Goal: Check status: Check status

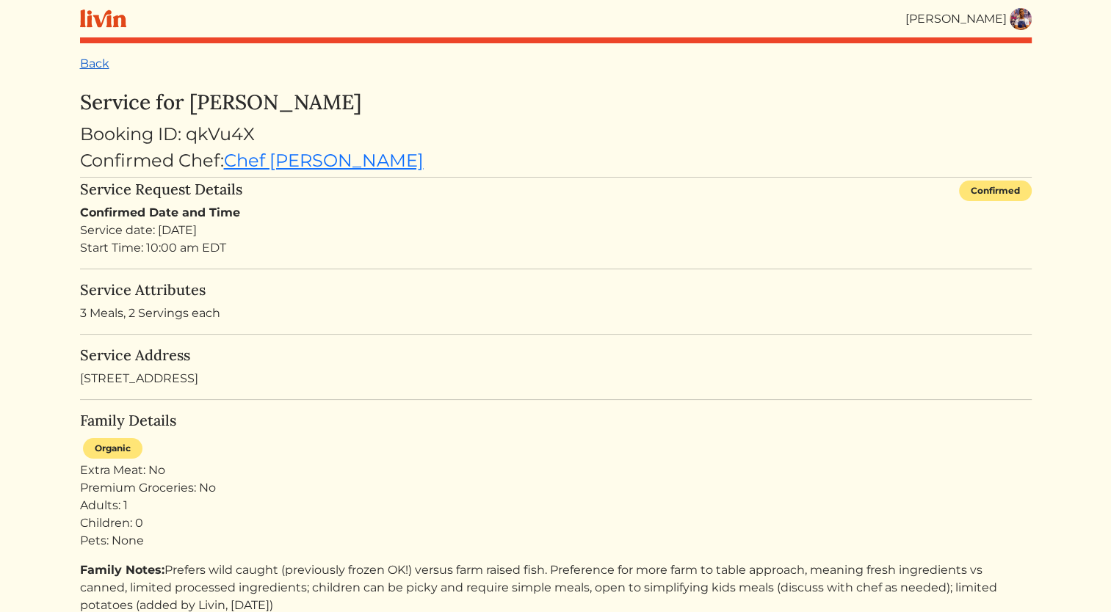
click at [95, 63] on link "Back" at bounding box center [94, 64] width 29 height 14
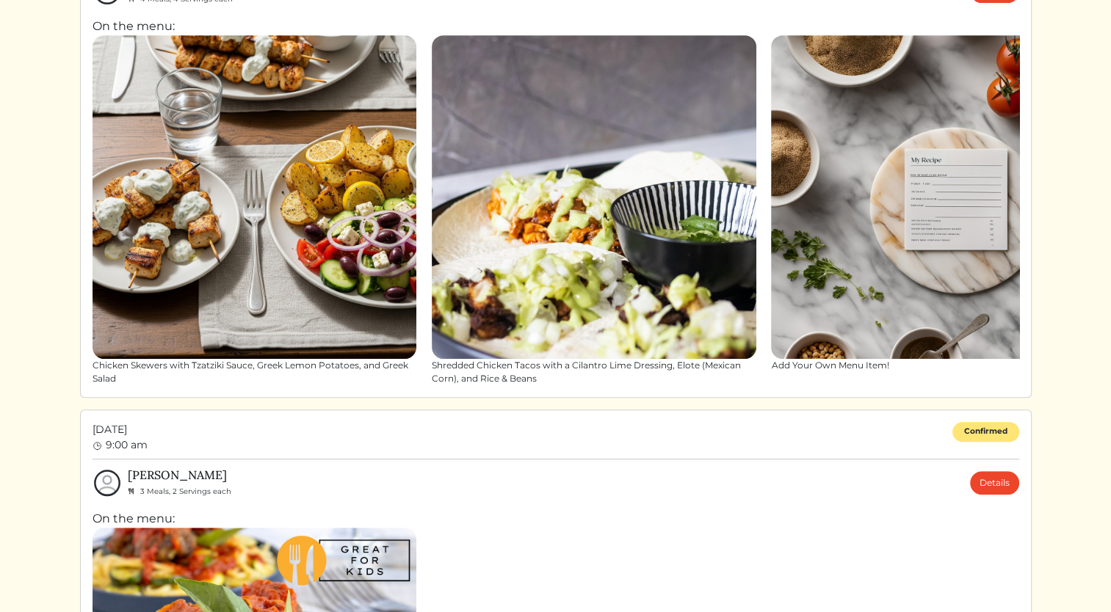
scroll to position [656, 0]
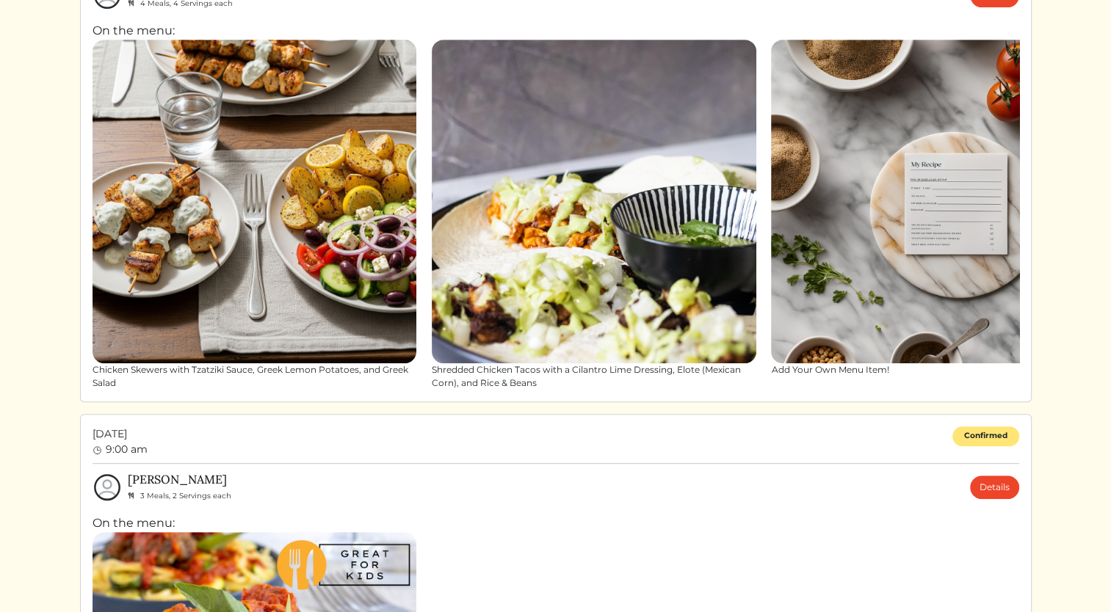
click at [998, 168] on img at bounding box center [933, 202] width 325 height 325
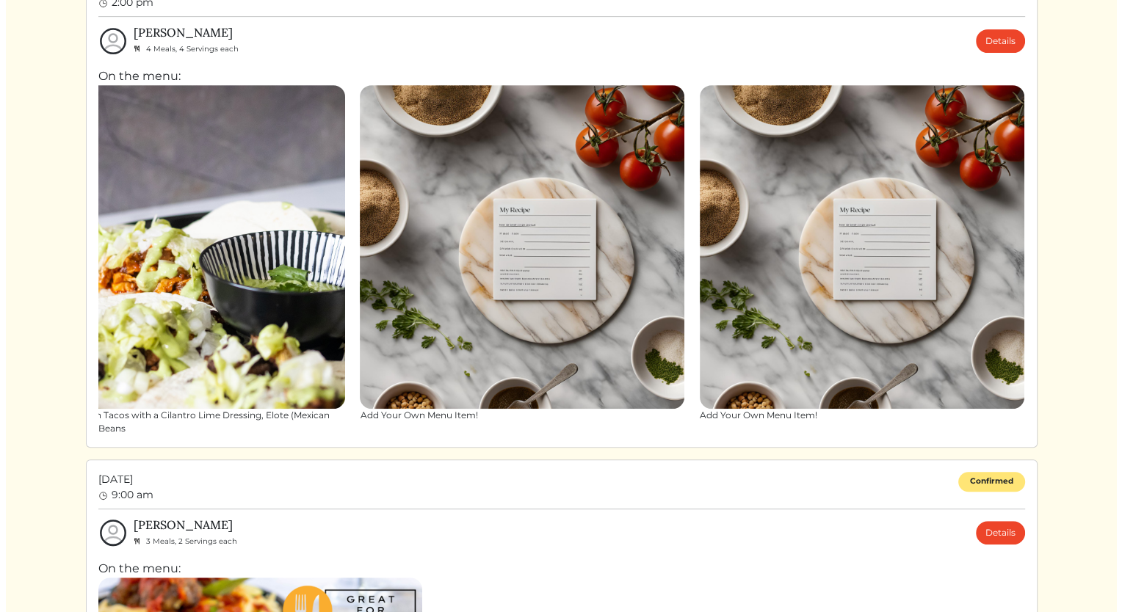
scroll to position [607, 0]
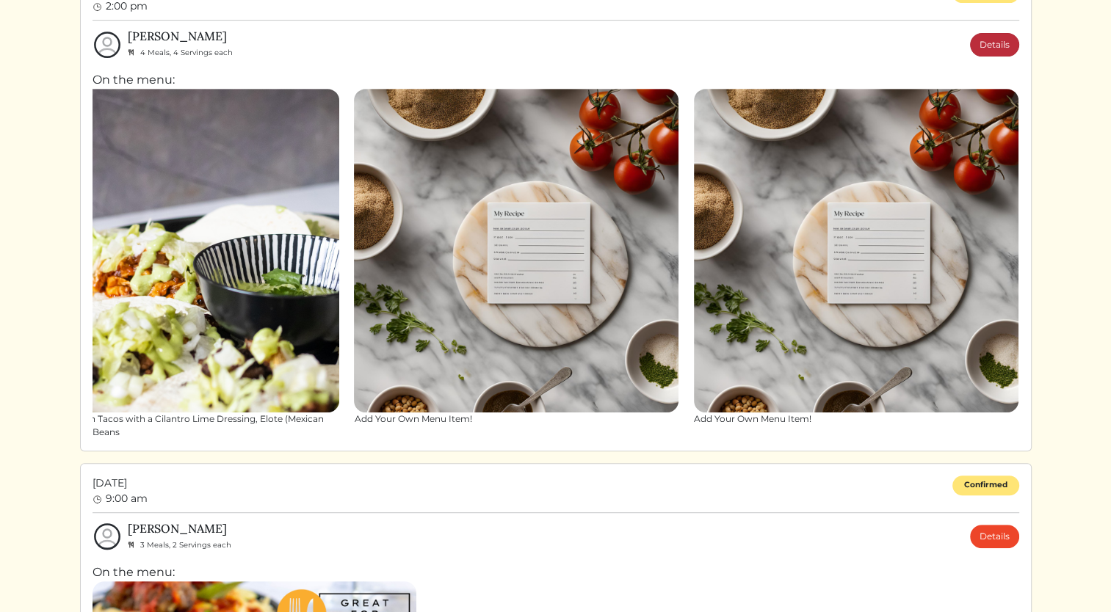
click at [1010, 50] on link "Details" at bounding box center [994, 44] width 49 height 23
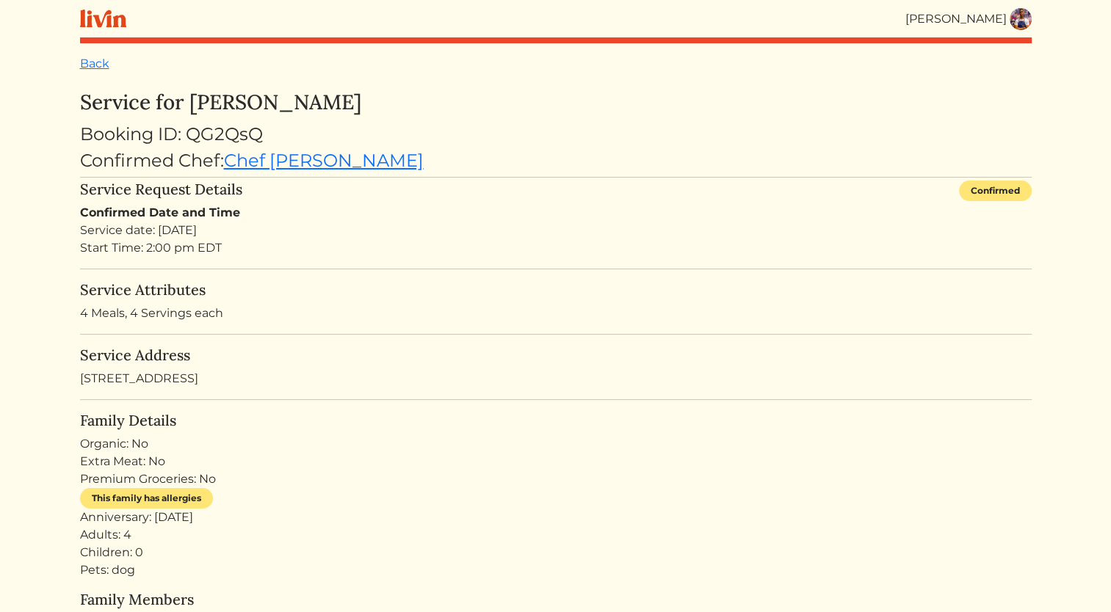
click at [1020, 12] on img at bounding box center [1021, 19] width 22 height 22
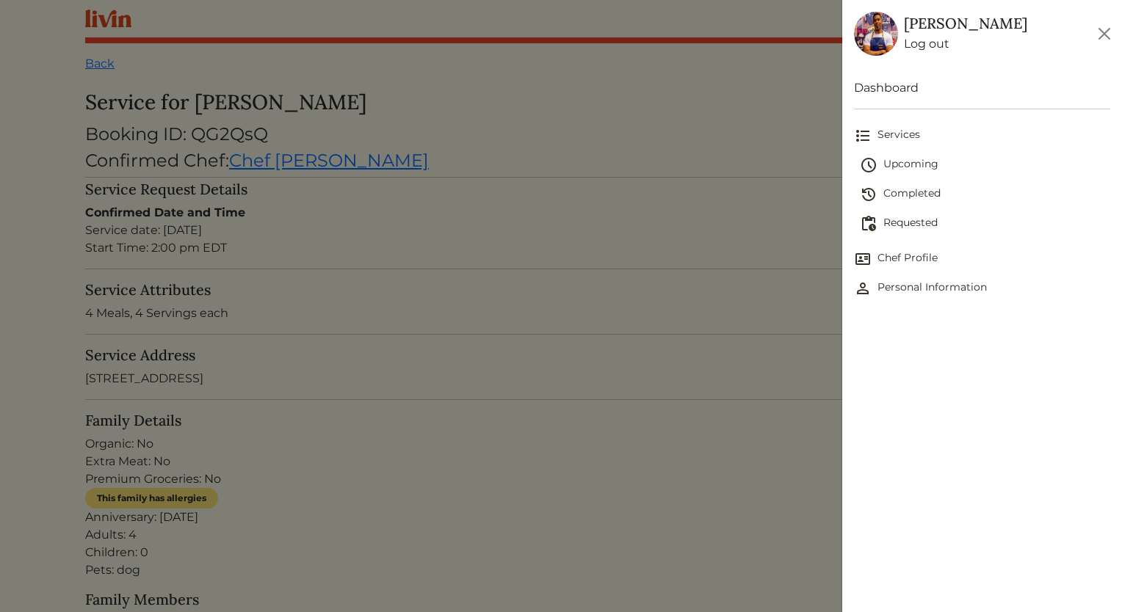
click at [916, 157] on span "Upcoming" at bounding box center [985, 165] width 250 height 18
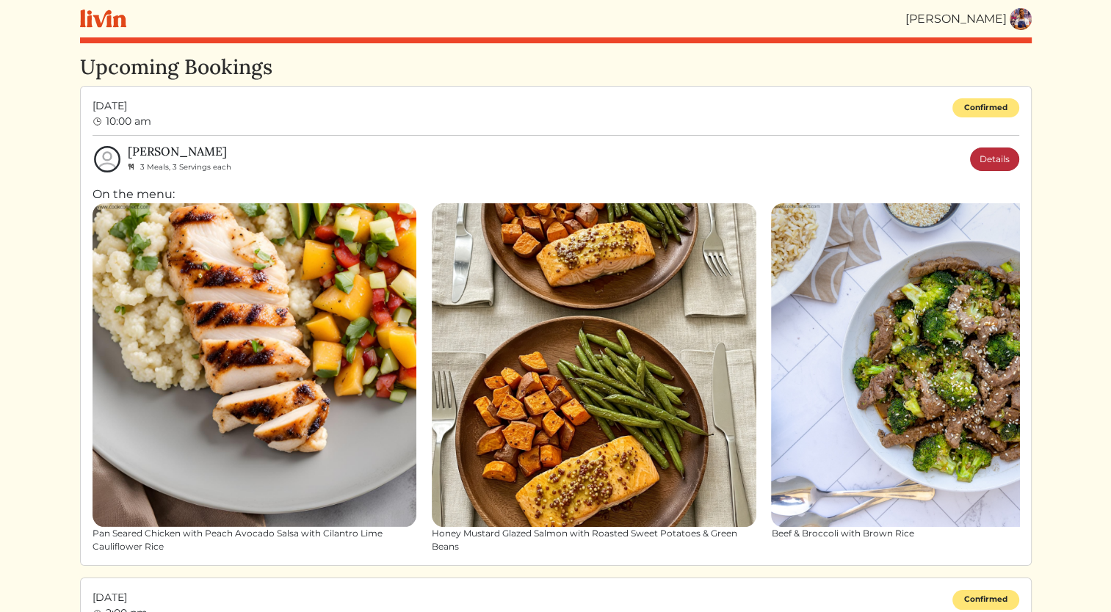
click at [983, 164] on link "Details" at bounding box center [994, 159] width 49 height 23
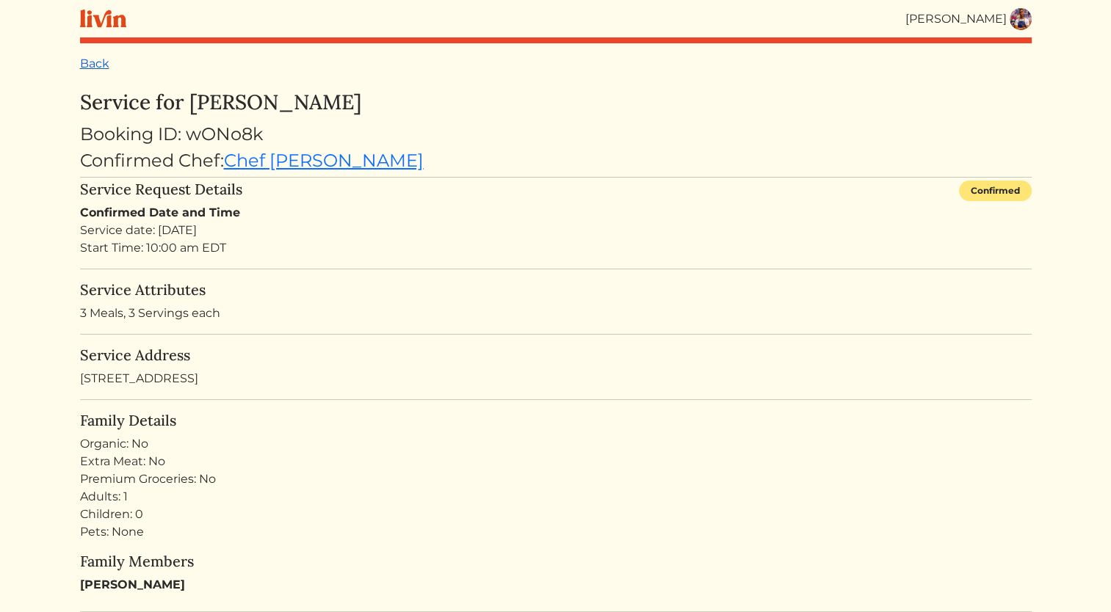
click at [84, 63] on link "Back" at bounding box center [94, 64] width 29 height 14
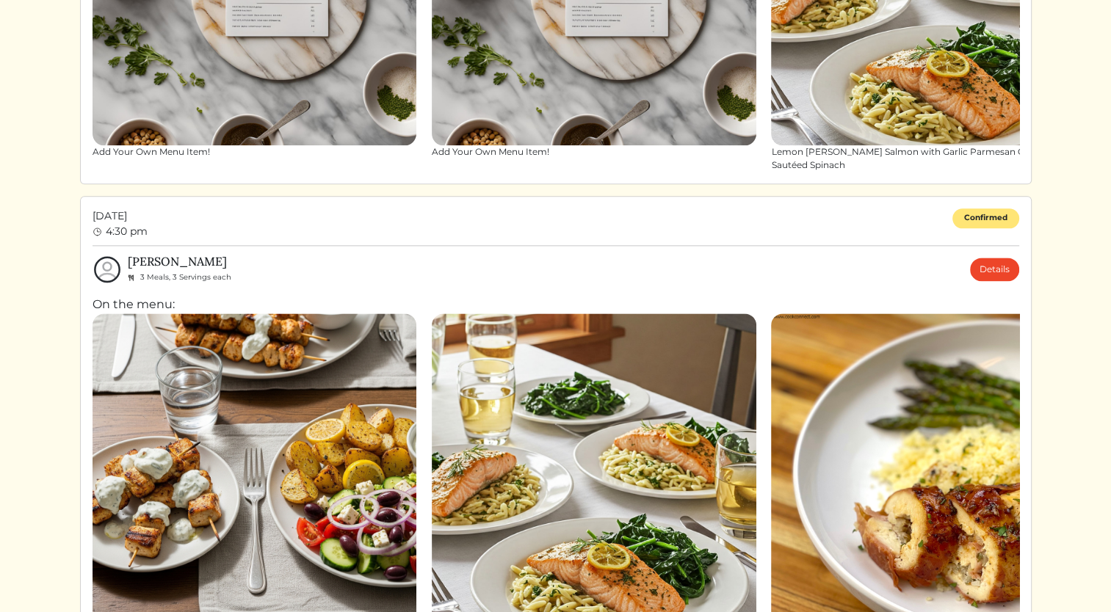
scroll to position [1860, 0]
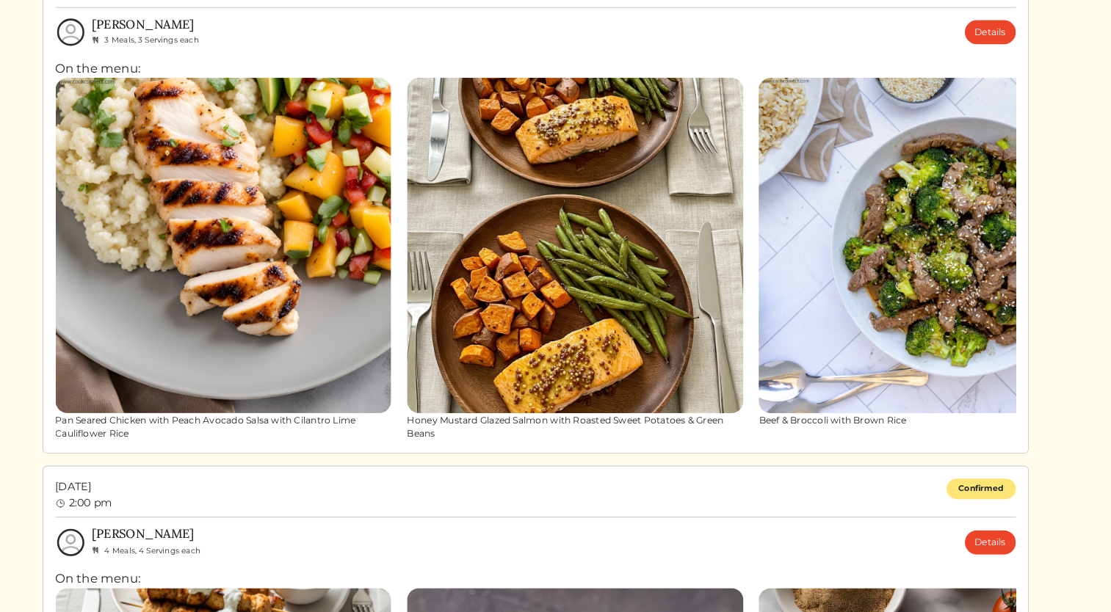
scroll to position [125, 0]
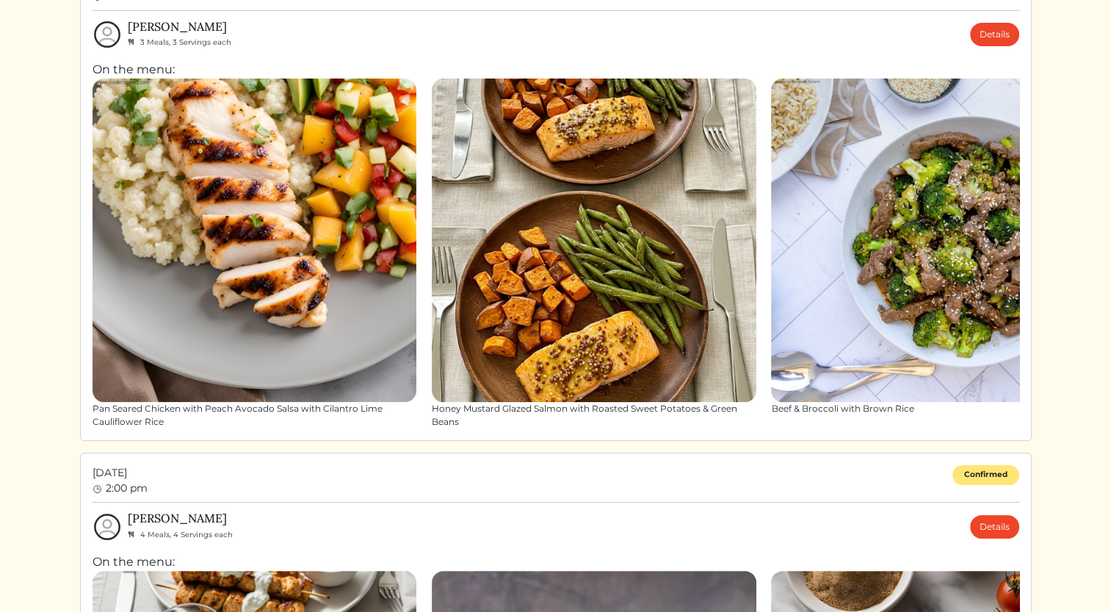
drag, startPoint x: 1110, startPoint y: 93, endPoint x: 1110, endPoint y: 134, distance: 40.4
click at [1110, 134] on html "[PERSON_NAME] [PERSON_NAME] Log out Dashboard Services Upcoming Completed Reque…" at bounding box center [555, 181] width 1111 height 612
drag, startPoint x: 1110, startPoint y: 131, endPoint x: 1103, endPoint y: 164, distance: 33.7
click at [1103, 164] on html "[PERSON_NAME] [PERSON_NAME] Log out Dashboard Services Upcoming Completed Reque…" at bounding box center [555, 181] width 1111 height 612
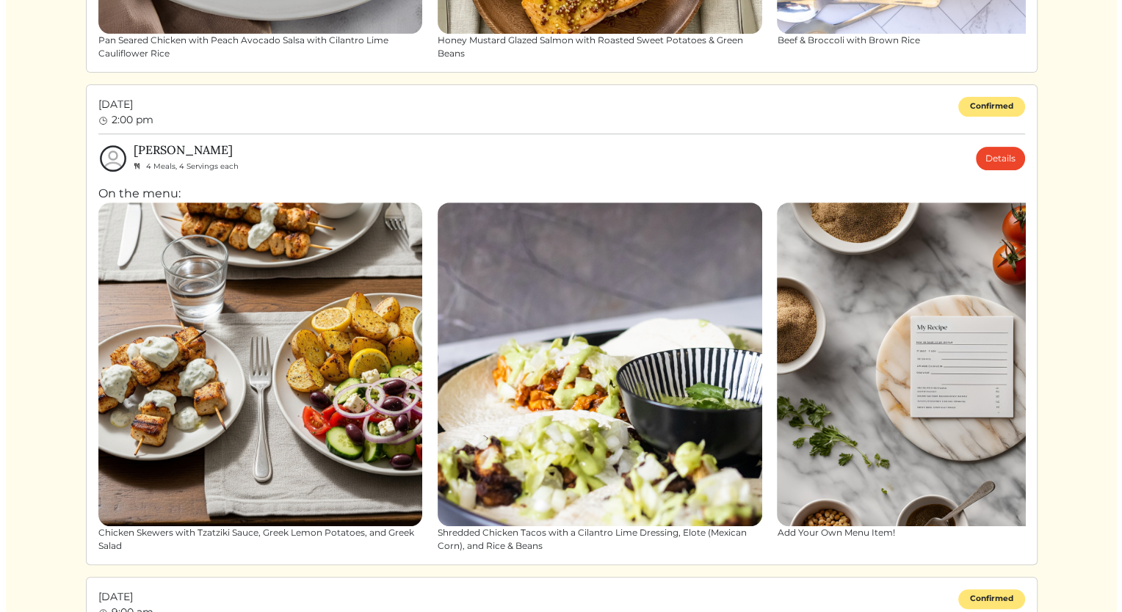
scroll to position [528, 0]
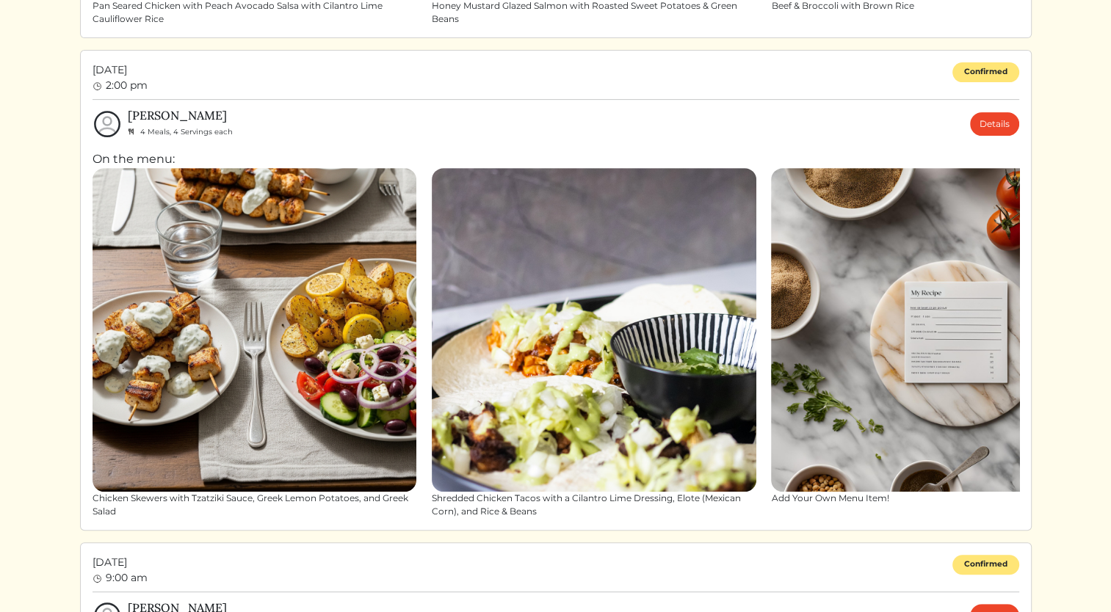
click at [576, 365] on img at bounding box center [594, 330] width 325 height 325
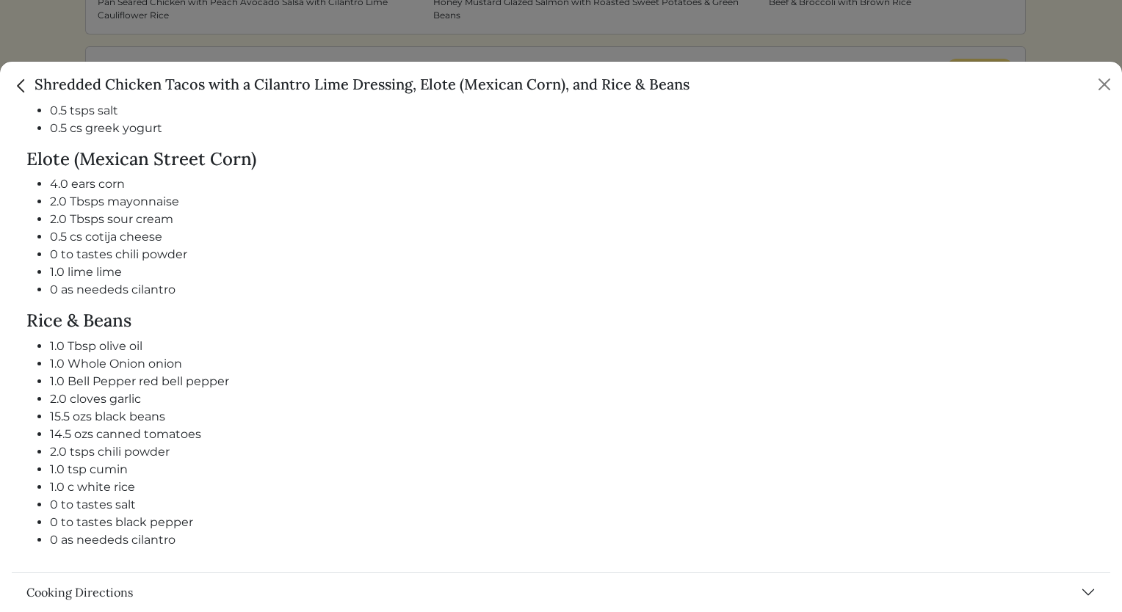
scroll to position [1287, 0]
